Goal: Find specific page/section: Find specific page/section

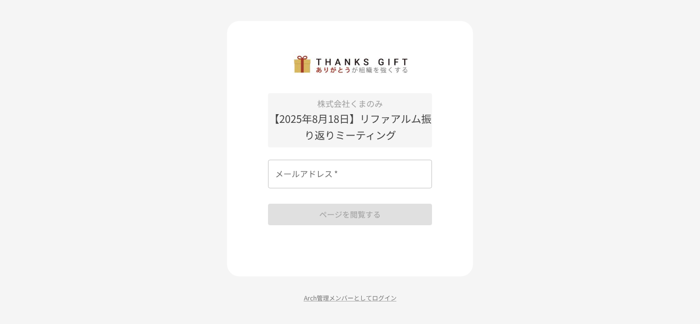
click at [320, 173] on input "メールアドレス   *" at bounding box center [350, 174] width 164 height 29
type input "**********"
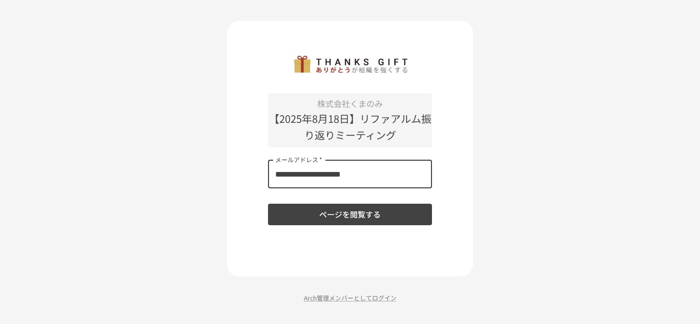
click at [353, 211] on button "ページを閲覧する" at bounding box center [350, 215] width 164 height 22
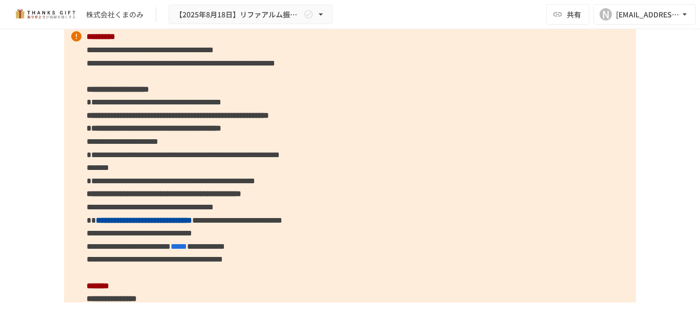
scroll to position [2824, 0]
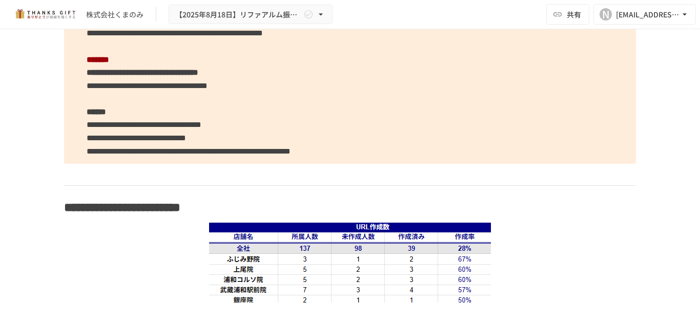
scroll to position [1714, 0]
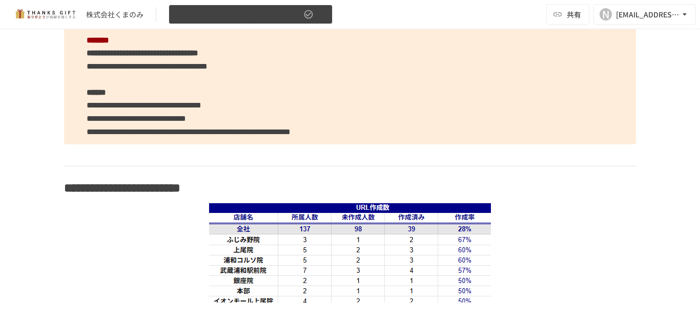
click at [325, 15] on icon "button" at bounding box center [321, 14] width 10 height 10
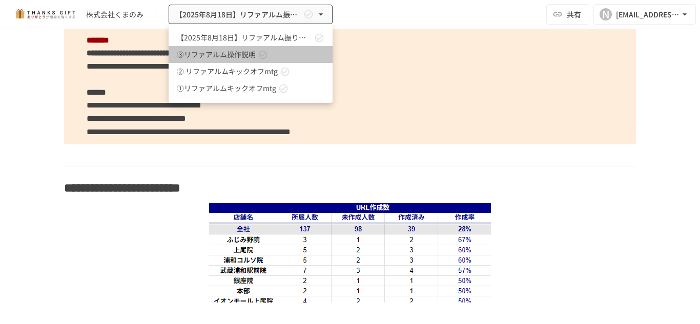
click at [263, 54] on icon at bounding box center [263, 54] width 9 height 9
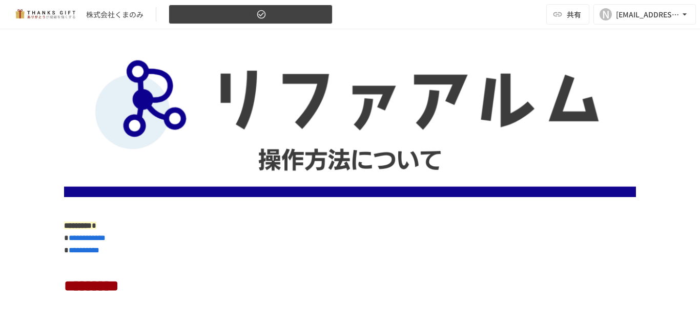
click at [322, 15] on icon "button" at bounding box center [321, 14] width 10 height 10
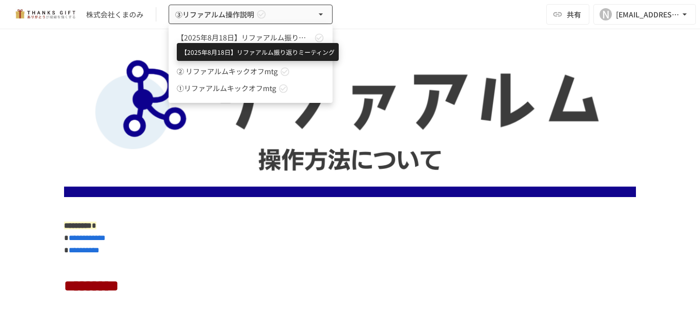
click at [267, 37] on span "【2025年8月18日】リファアルム振り返りミーティング" at bounding box center [244, 37] width 135 height 11
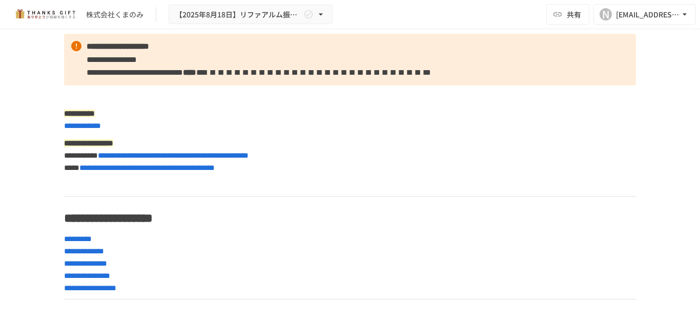
scroll to position [3767, 0]
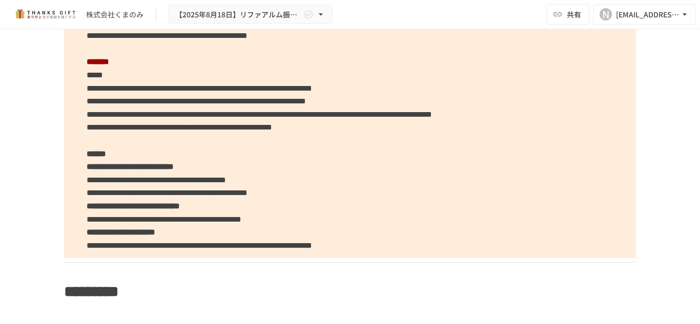
click at [405, 14] on div "株式会社くまのみ 【2025年8月18日】リファアルム振り返りミーティング 共有 N narita@take-action.jp" at bounding box center [350, 14] width 700 height 29
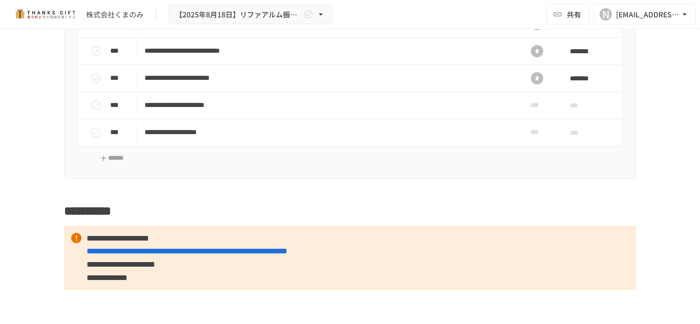
scroll to position [4282, 0]
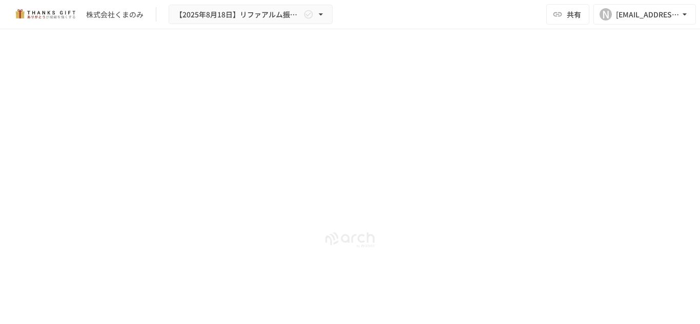
scroll to position [4658, 0]
